Goal: Task Accomplishment & Management: Manage account settings

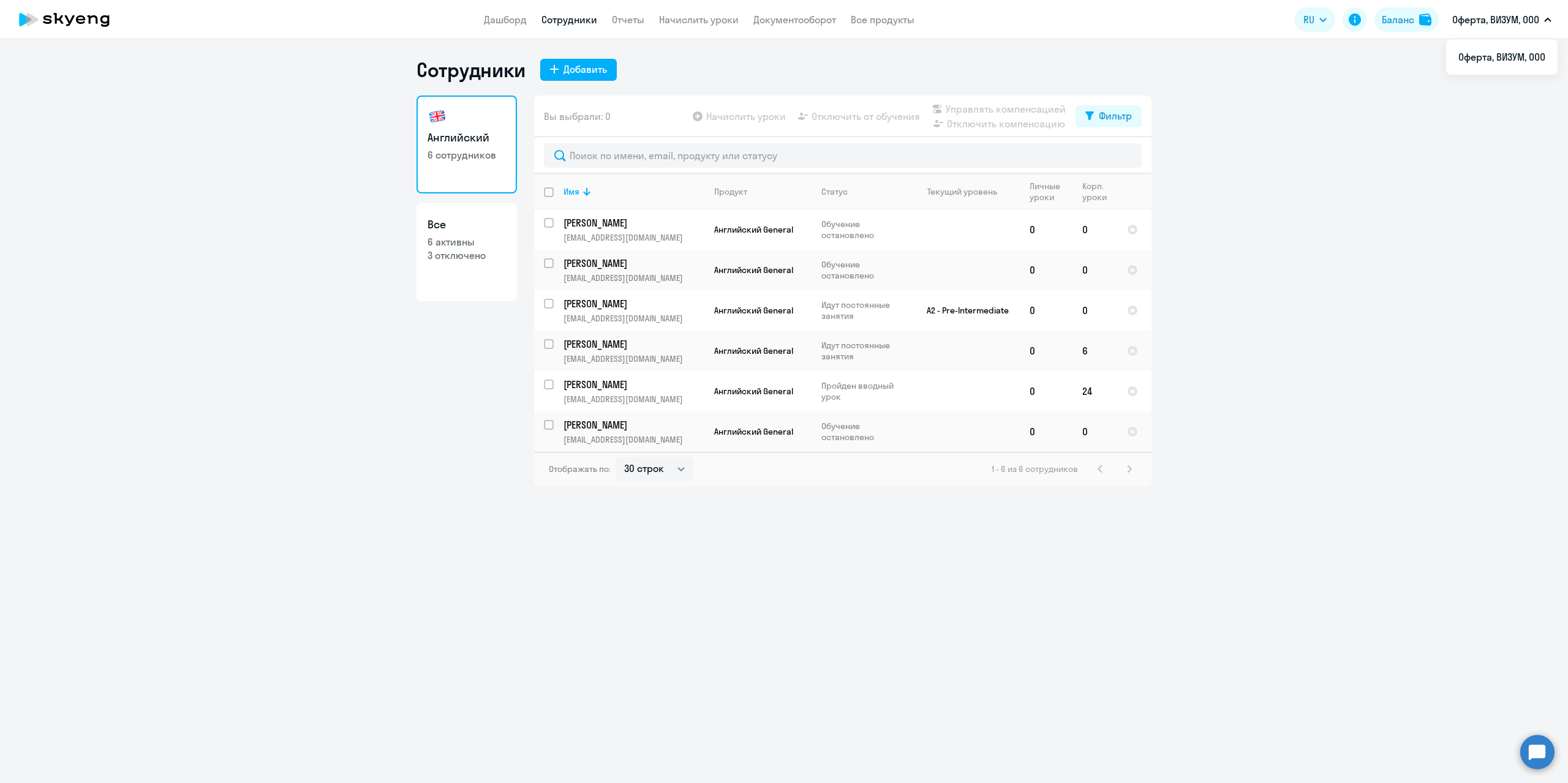
select select "30"
click at [242, 98] on ng-component "Сотрудники Добавить Английский 6 сотрудников Все 6 активны 3 отключено Вы выбра…" at bounding box center [784, 271] width 1568 height 429
click at [698, 17] on link "Начислить уроки" at bounding box center [698, 19] width 80 height 12
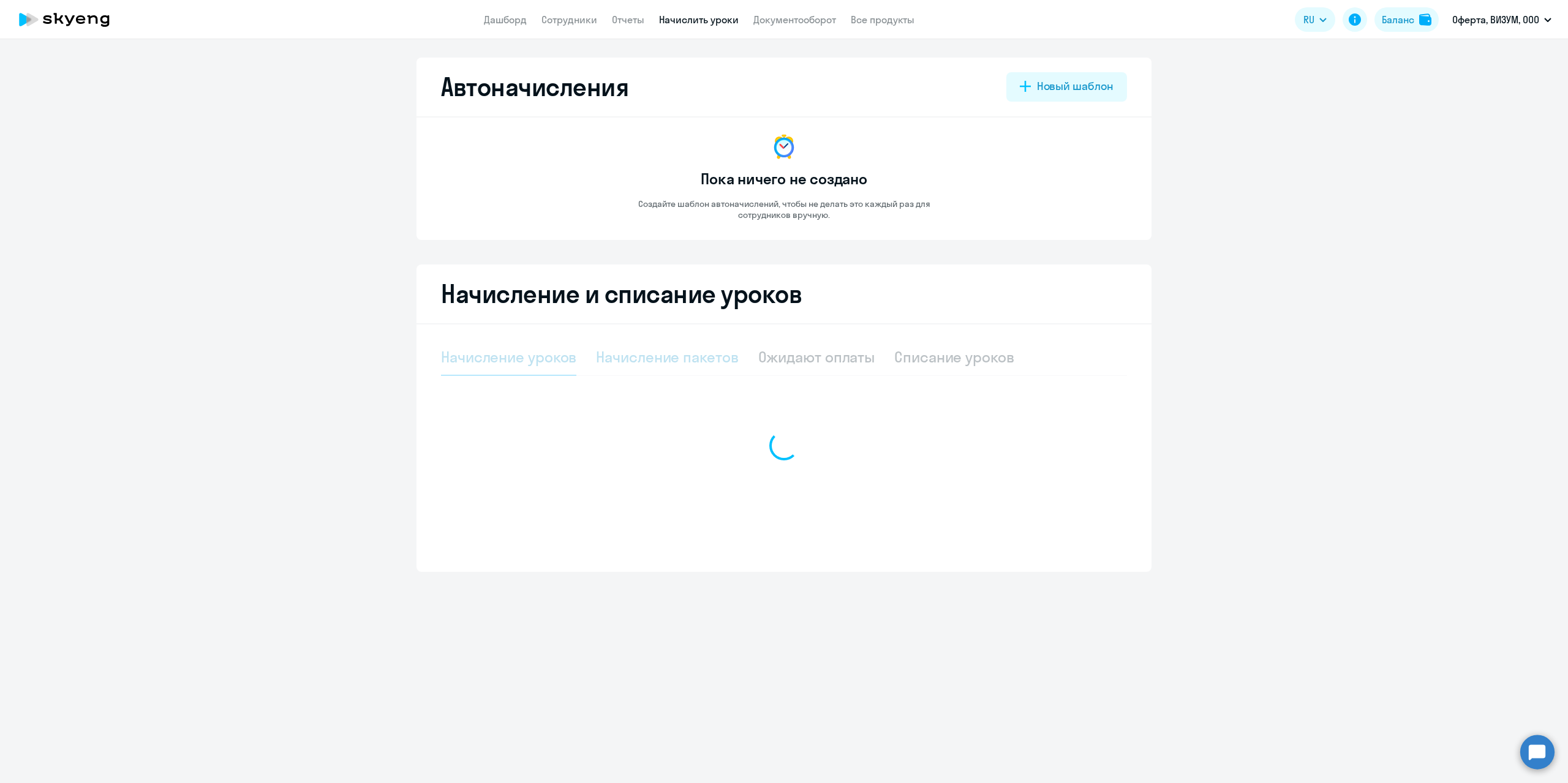
select select "10"
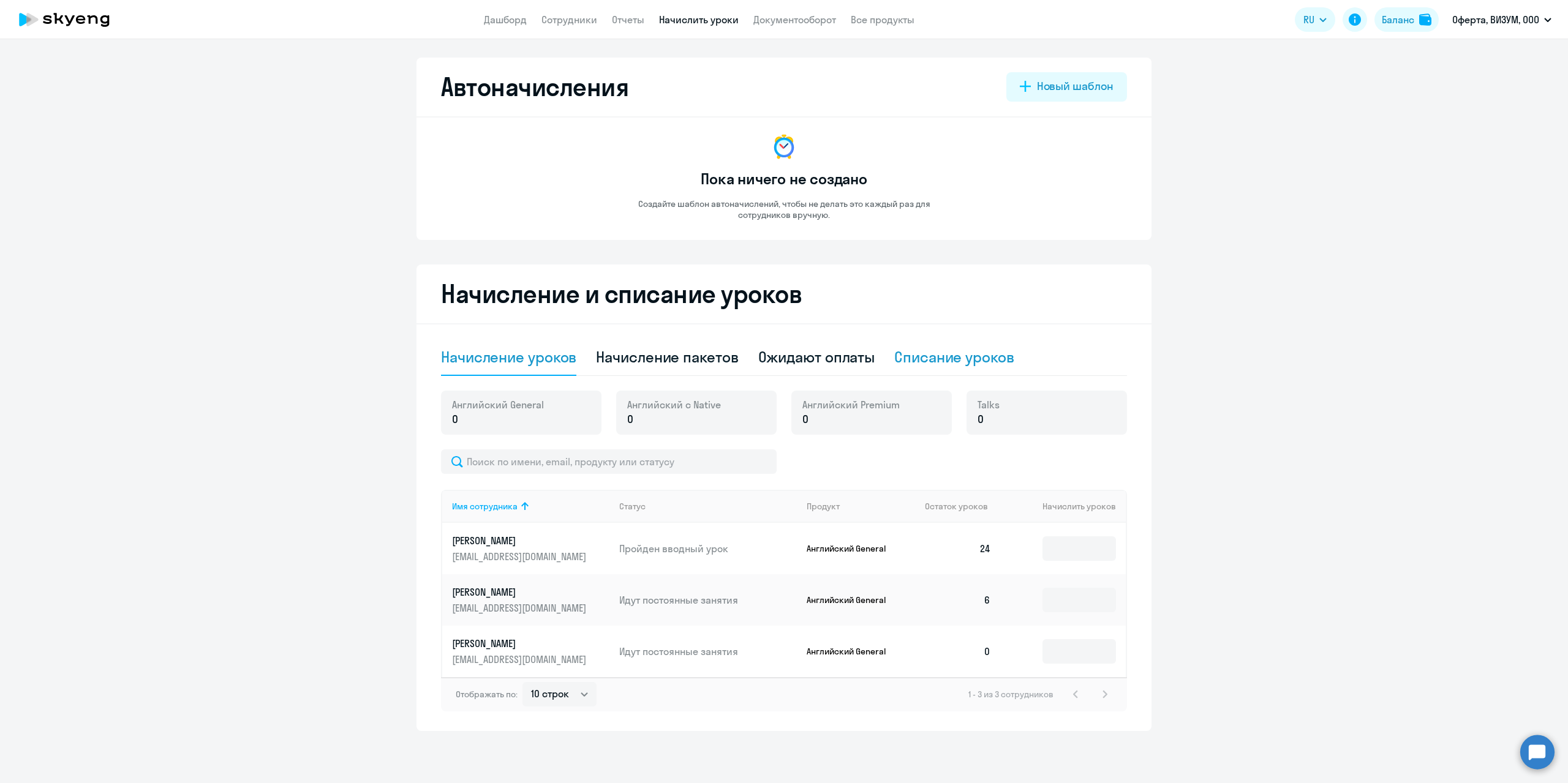
click at [937, 357] on div "Списание уроков" at bounding box center [954, 357] width 120 height 19
select select "10"
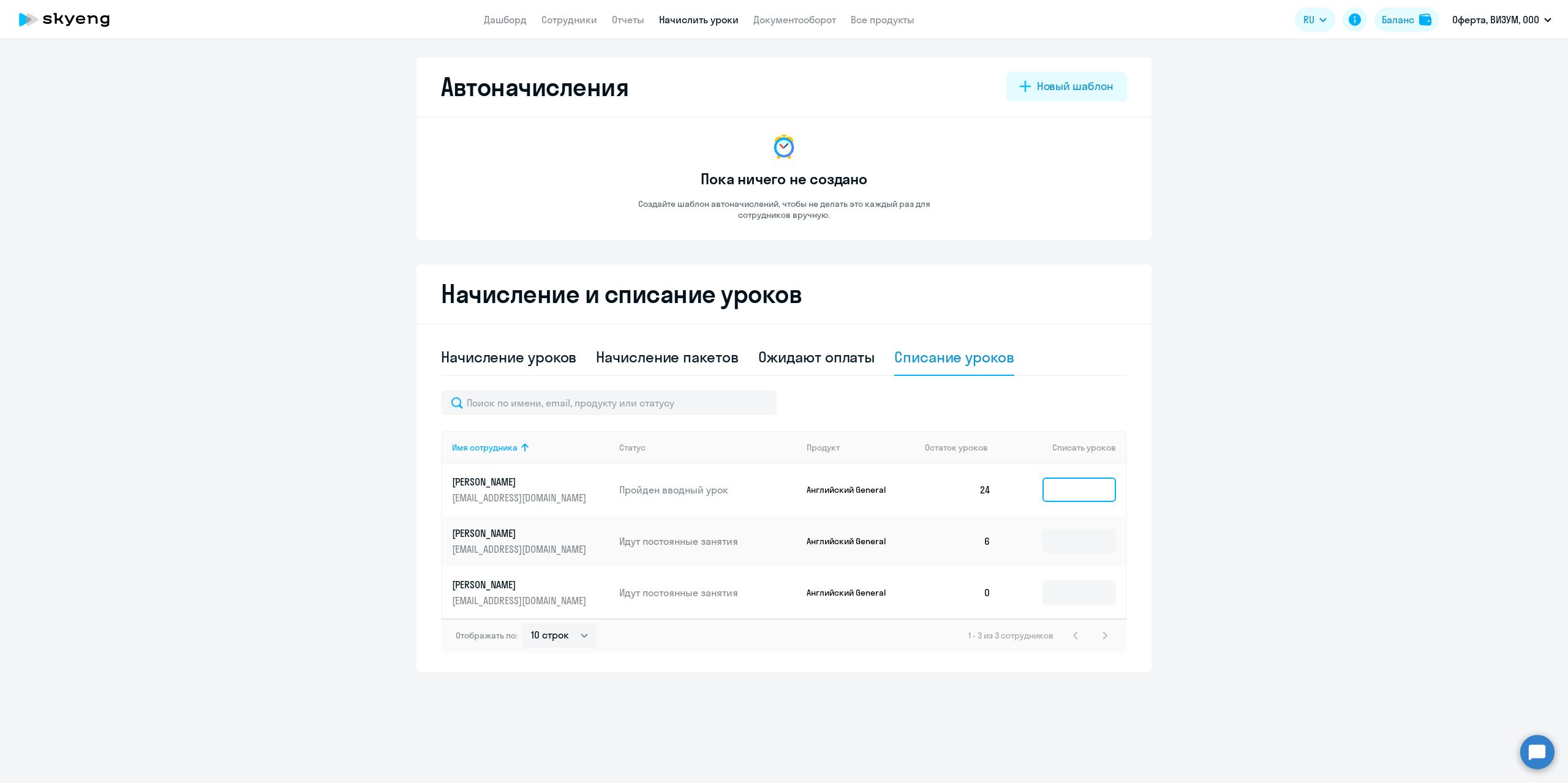
click at [1052, 492] on input at bounding box center [1079, 489] width 74 height 25
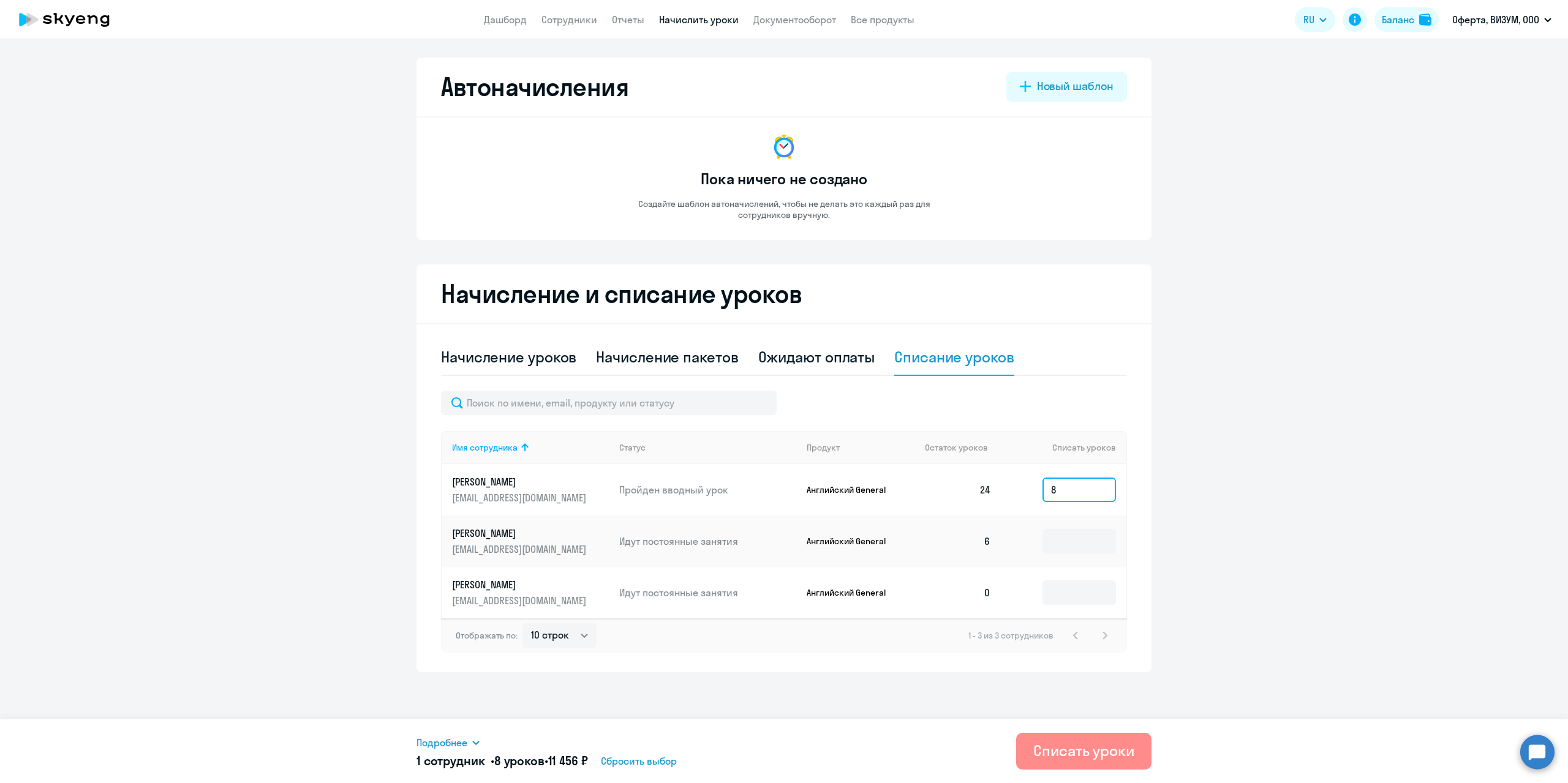
type input "8"
click at [1050, 750] on div "Списать уроки" at bounding box center [1084, 751] width 101 height 19
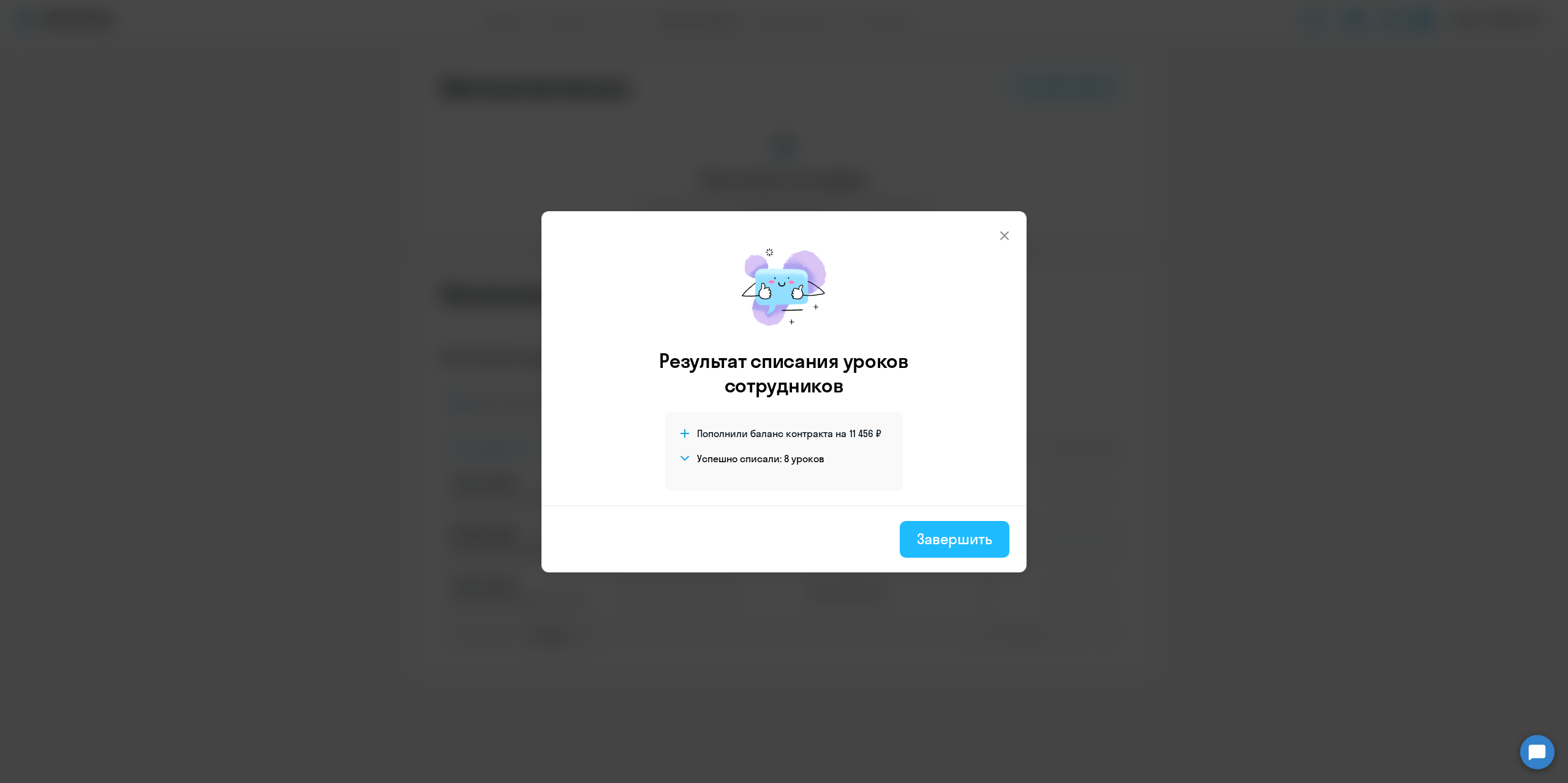
click at [950, 541] on div "Завершить" at bounding box center [954, 539] width 75 height 19
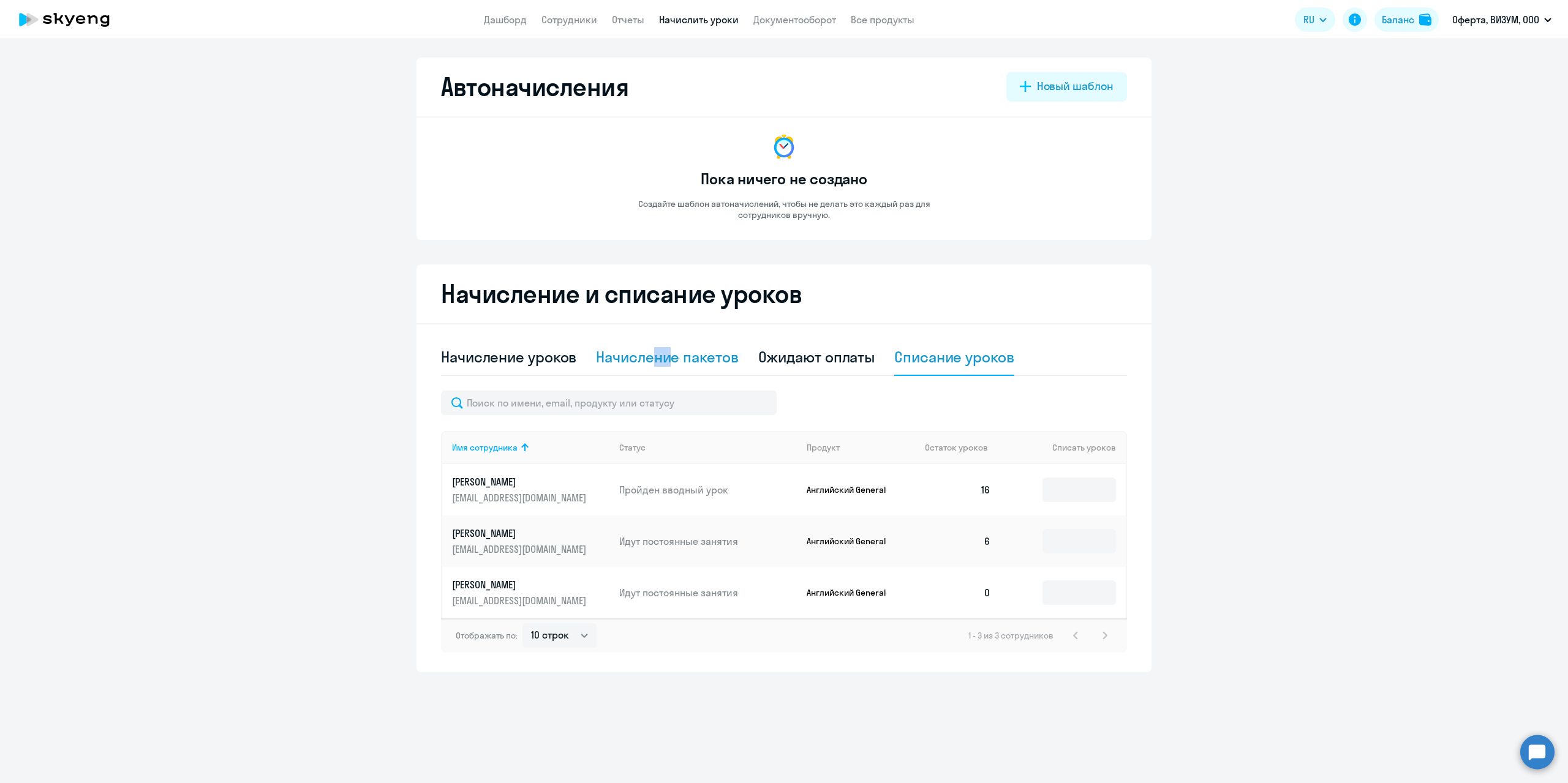
drag, startPoint x: 675, startPoint y: 359, endPoint x: 634, endPoint y: 340, distance: 45.2
click at [650, 333] on div "Начисление и списание уроков Начисление уроков Начисление пакетов Ожидают оплат…" at bounding box center [784, 468] width 735 height 408
click at [541, 358] on div "Начисление уроков" at bounding box center [509, 357] width 135 height 19
select select "10"
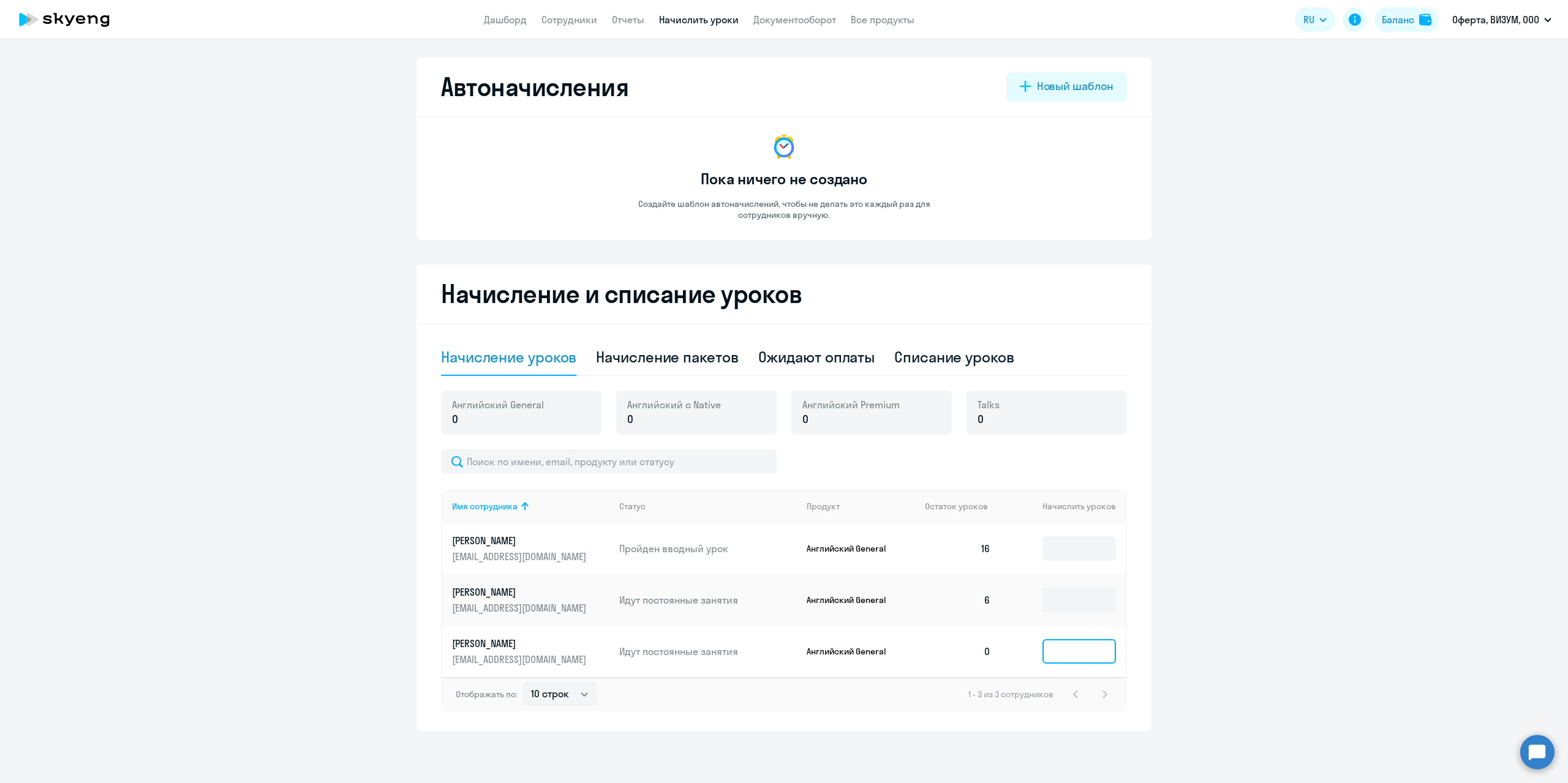
click at [1076, 641] on input at bounding box center [1079, 651] width 74 height 25
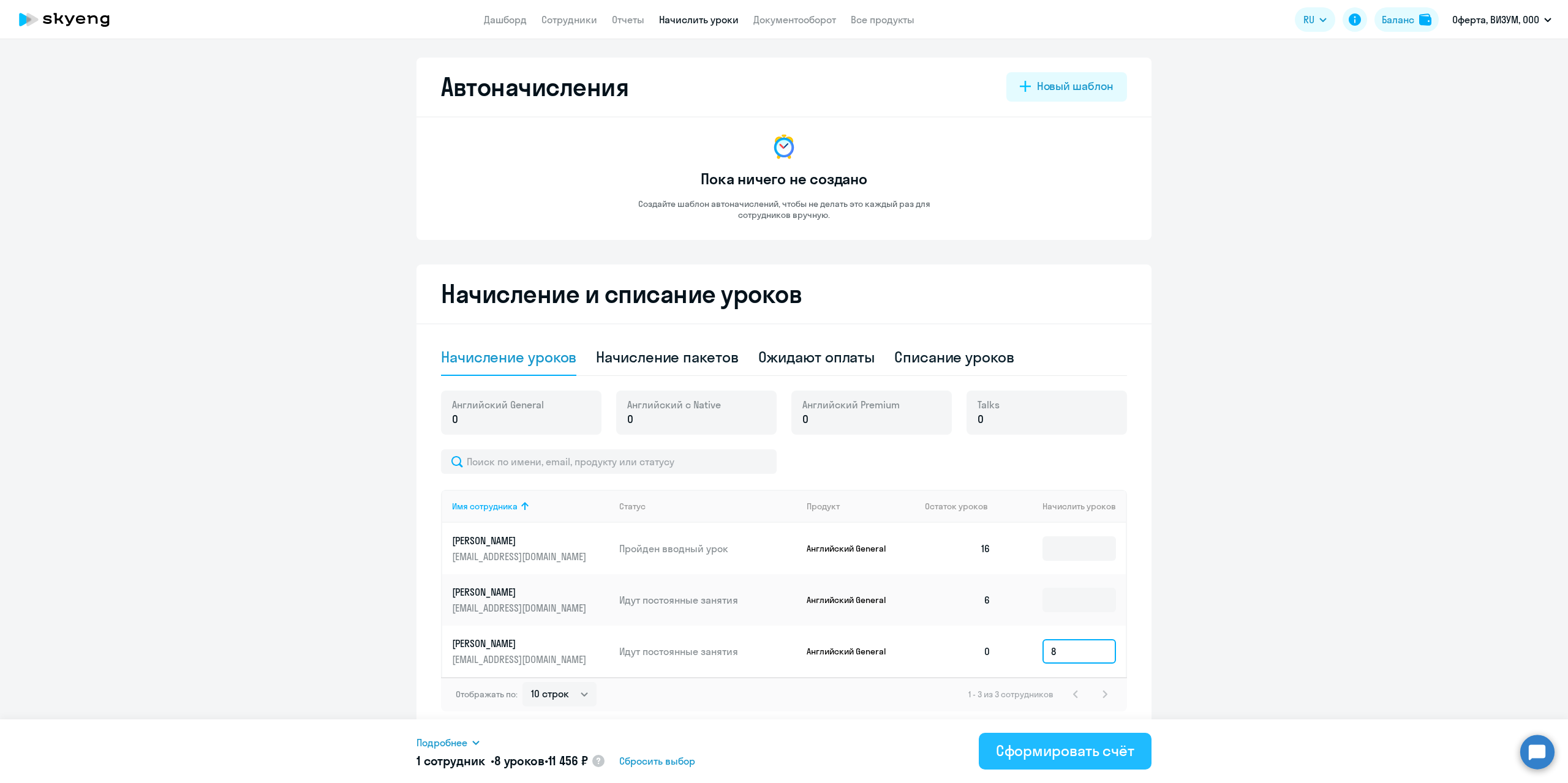
type input "8"
drag, startPoint x: 1087, startPoint y: 749, endPoint x: 1429, endPoint y: 320, distance: 548.6
click at [1429, 320] on body "Дашборд Сотрудники Отчеты Начислить уроки Документооборот Все продукты Дашборд …" at bounding box center [784, 391] width 1568 height 783
click at [695, 360] on div "Начисление пакетов" at bounding box center [666, 357] width 142 height 19
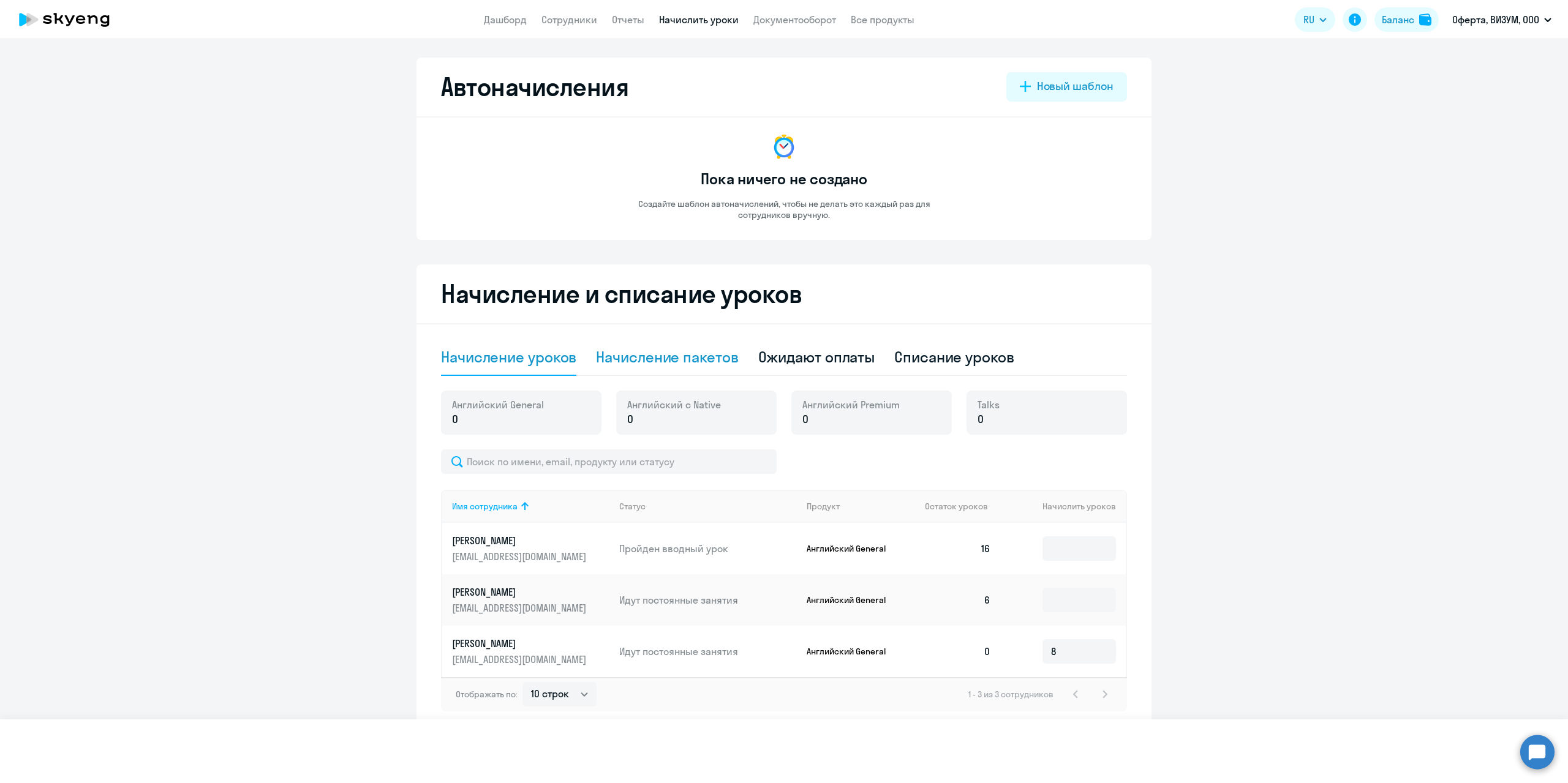
select select "10"
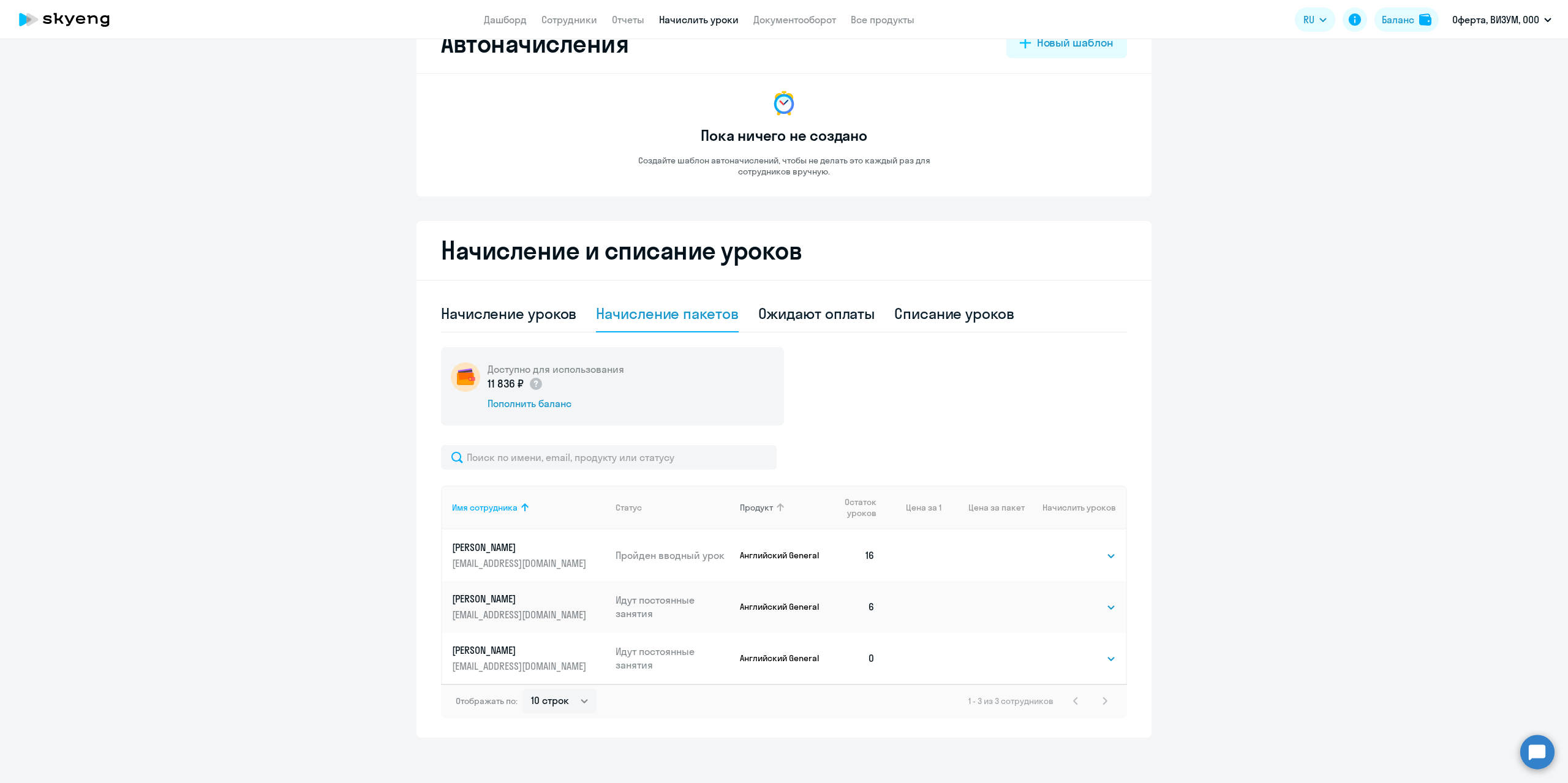
scroll to position [47, 0]
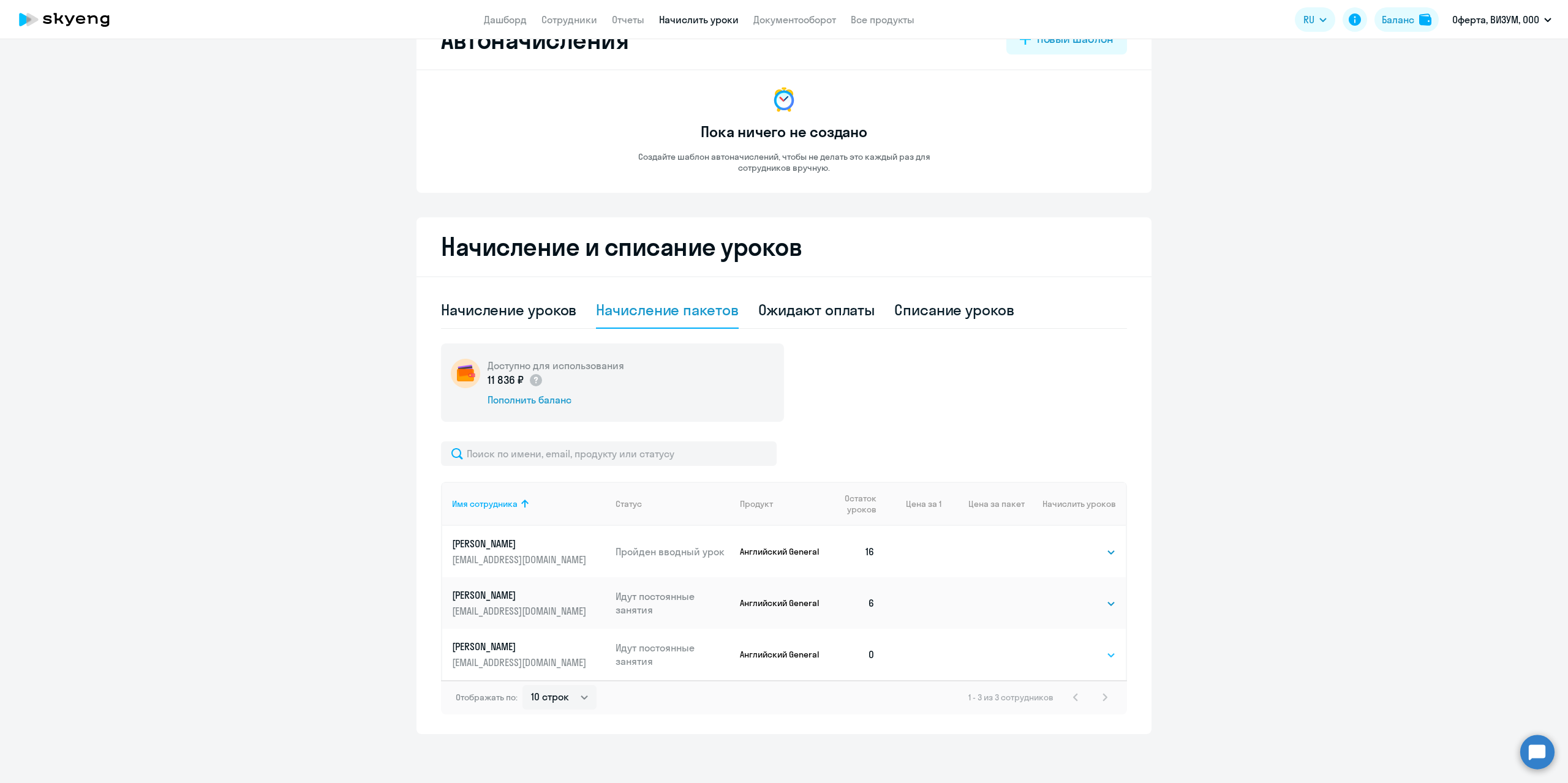
drag, startPoint x: 1105, startPoint y: 651, endPoint x: 1106, endPoint y: 660, distance: 9.1
click at [1105, 654] on select "Выбрать 4 8 16 32 64 96 128" at bounding box center [1091, 655] width 51 height 15
select select "8"
click at [1066, 648] on select "Выбрать 4 8 16 32 64 96 128" at bounding box center [1091, 655] width 51 height 15
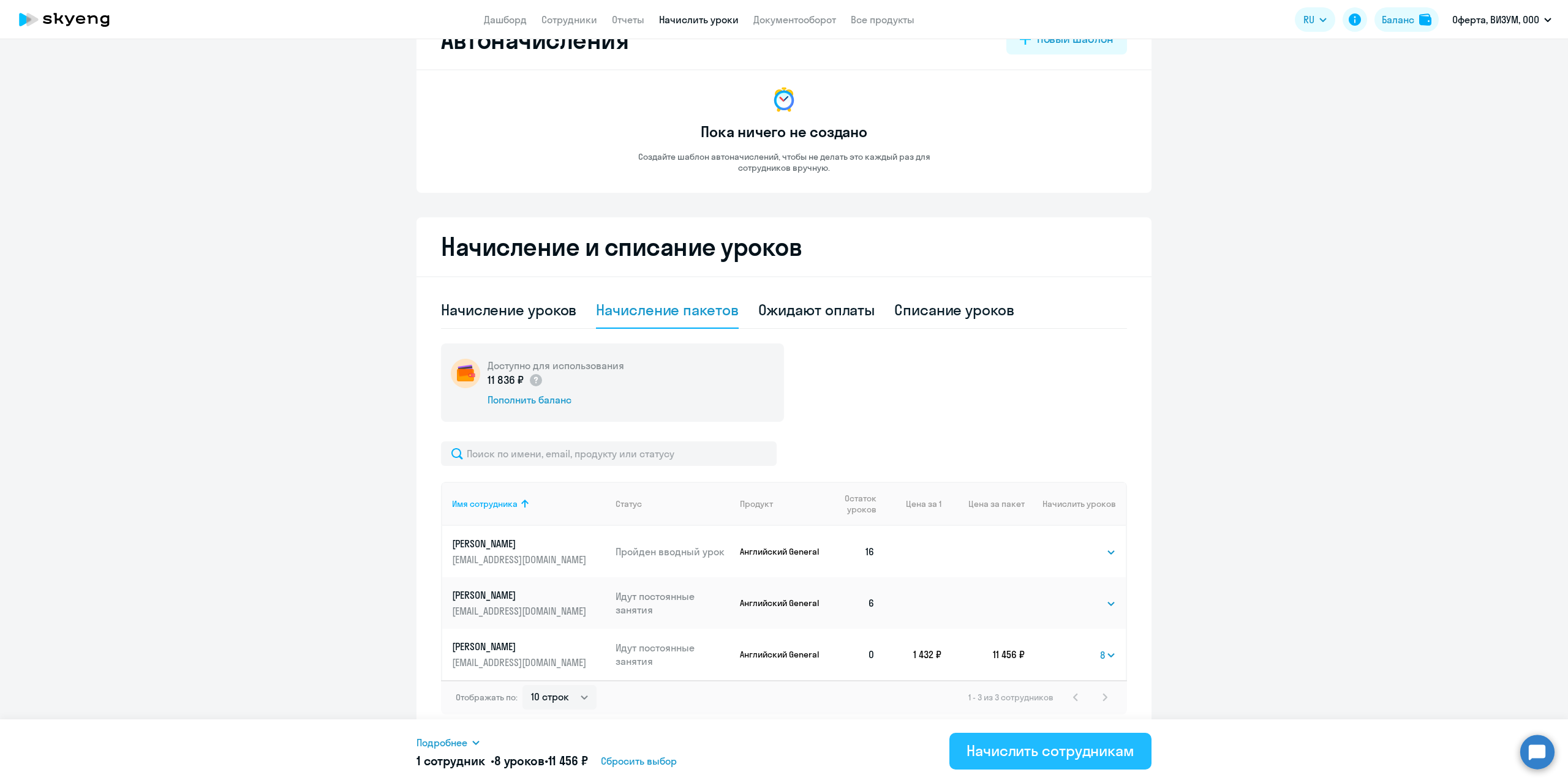
click at [1021, 750] on div "Начислить сотрудникам" at bounding box center [1051, 751] width 168 height 19
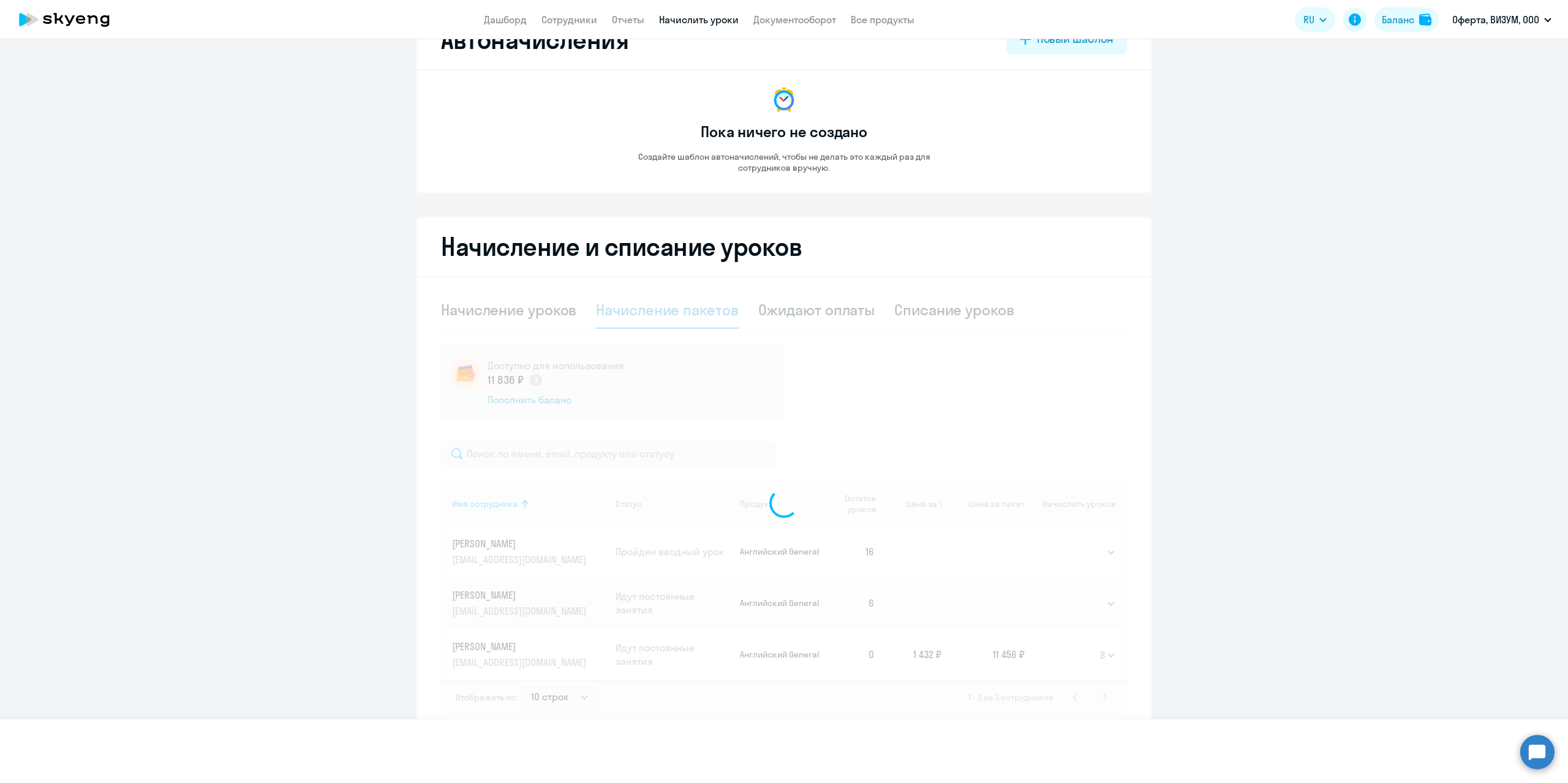
select select
